Goal: Find specific page/section: Find specific page/section

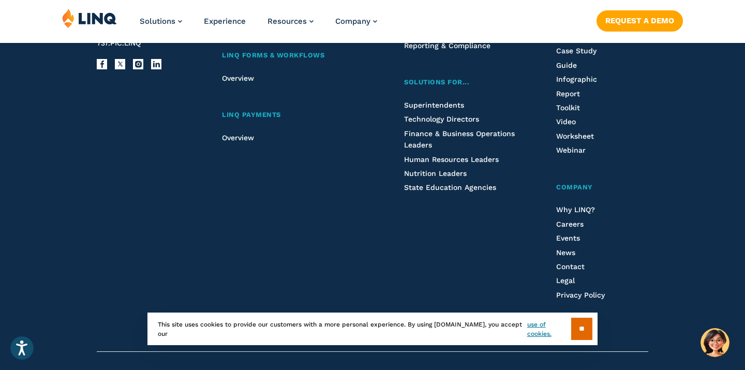
scroll to position [2811, 0]
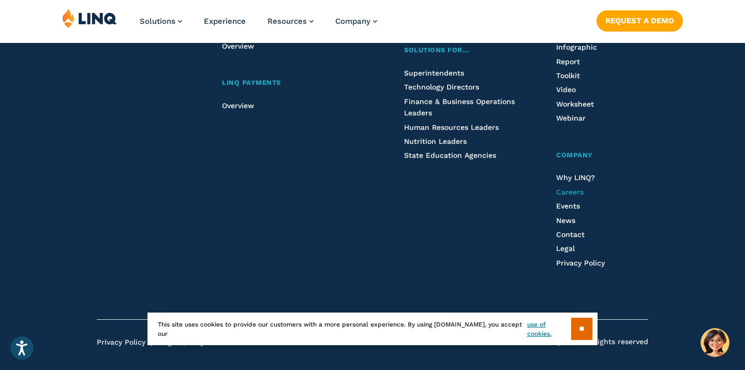
click at [563, 188] on span "Careers" at bounding box center [569, 192] width 27 height 8
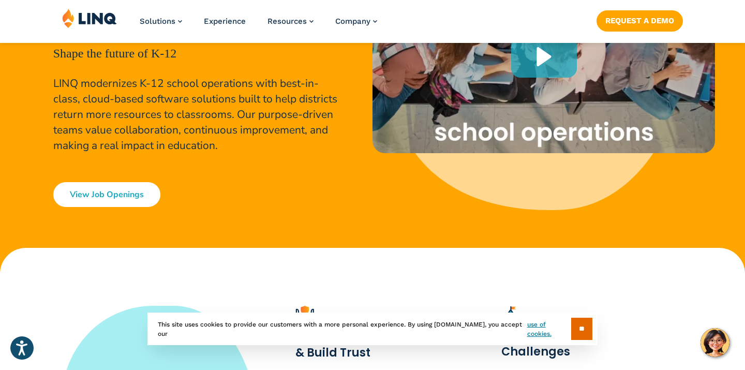
click at [116, 200] on link "View Job Openings" at bounding box center [106, 194] width 107 height 25
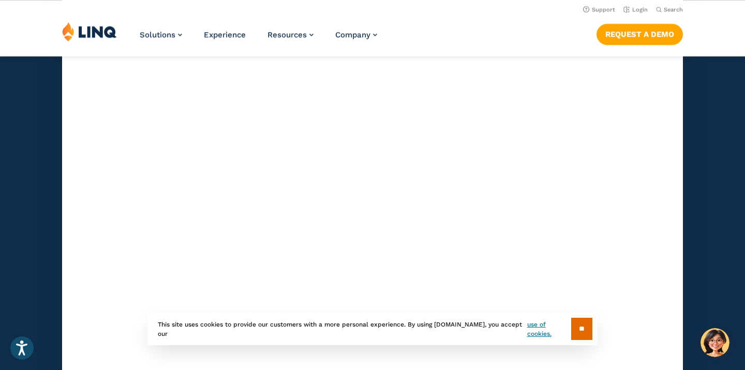
scroll to position [3027, 0]
